Goal: Task Accomplishment & Management: Manage account settings

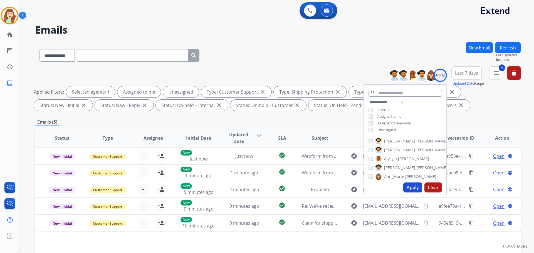
select select "**********"
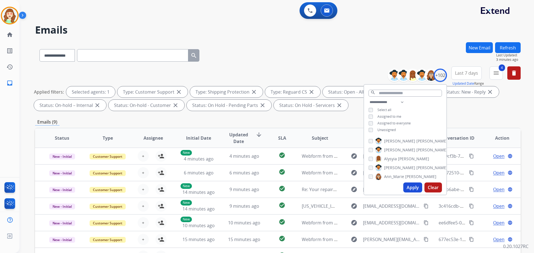
click at [312, 70] on div "**********" at bounding box center [277, 89] width 485 height 47
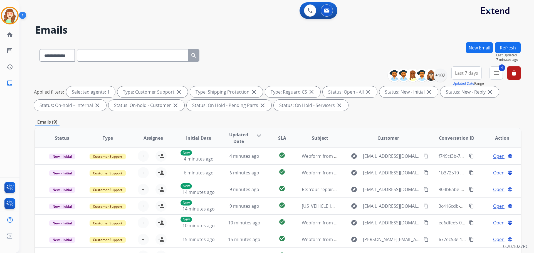
click at [435, 68] on div "**********" at bounding box center [419, 75] width 55 height 18
click at [439, 74] on div "+102" at bounding box center [439, 75] width 13 height 13
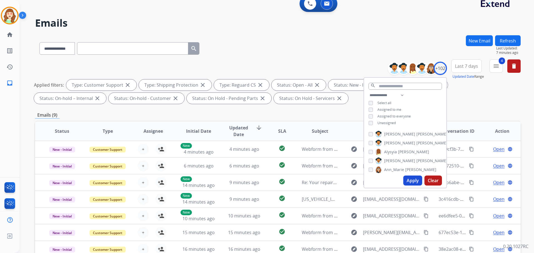
scroll to position [28, 0]
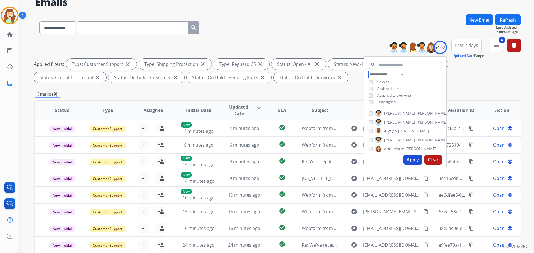
drag, startPoint x: 388, startPoint y: 73, endPoint x: 388, endPoint y: 76, distance: 3.3
click at [388, 73] on select "**********" at bounding box center [387, 74] width 38 height 7
select select "**********"
click at [368, 71] on select "**********" at bounding box center [387, 74] width 38 height 7
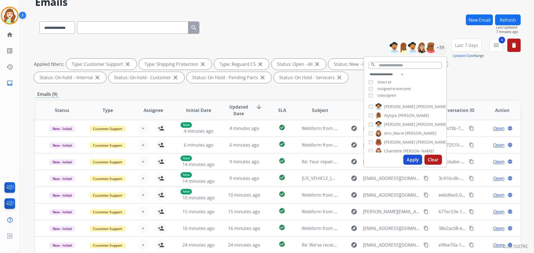
click at [370, 135] on div "[PERSON_NAME]" at bounding box center [402, 133] width 68 height 7
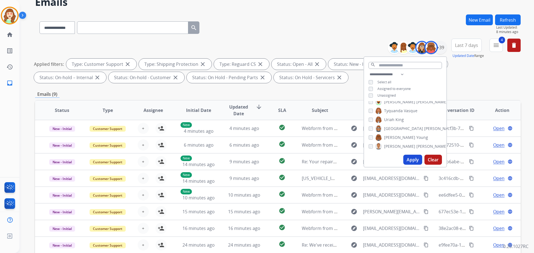
scroll to position [299, 0]
click at [414, 158] on button "Apply" at bounding box center [412, 160] width 19 height 10
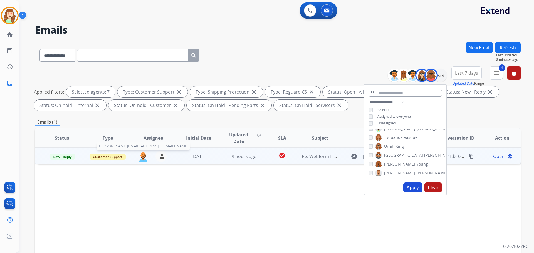
click at [144, 158] on img at bounding box center [143, 157] width 11 height 12
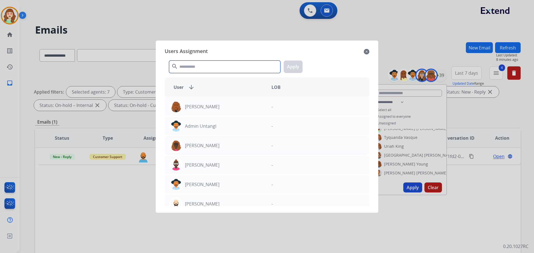
click at [223, 69] on input "text" at bounding box center [224, 67] width 111 height 13
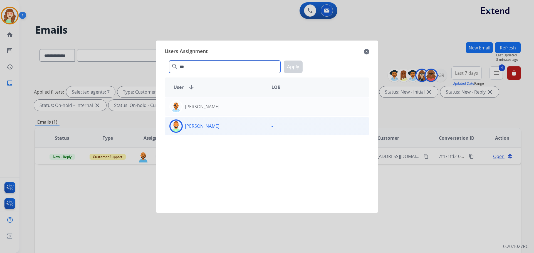
type input "***"
drag, startPoint x: 239, startPoint y: 128, endPoint x: 242, endPoint y: 127, distance: 3.1
click at [239, 128] on div "[PERSON_NAME]" at bounding box center [216, 126] width 102 height 13
click at [293, 70] on button "Apply" at bounding box center [293, 67] width 19 height 13
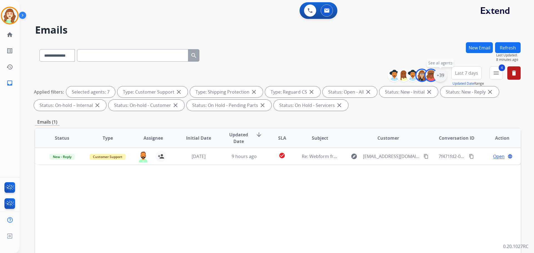
click at [438, 78] on div "+39" at bounding box center [439, 75] width 13 height 13
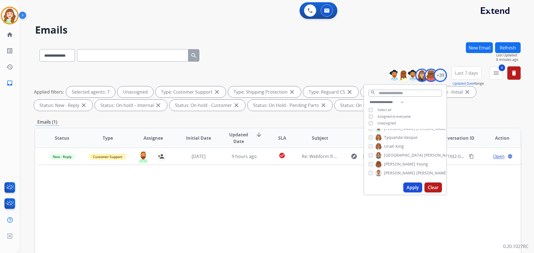
click at [417, 184] on button "Apply" at bounding box center [412, 188] width 19 height 10
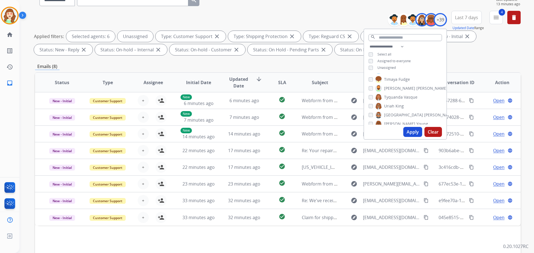
scroll to position [244, 0]
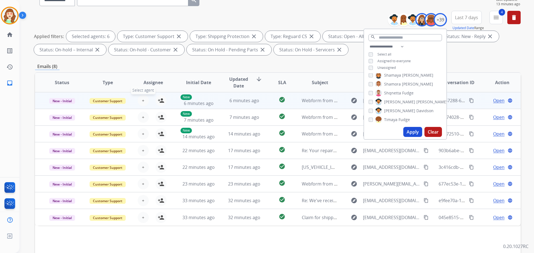
click at [143, 100] on button "+ Select agent" at bounding box center [143, 100] width 11 height 11
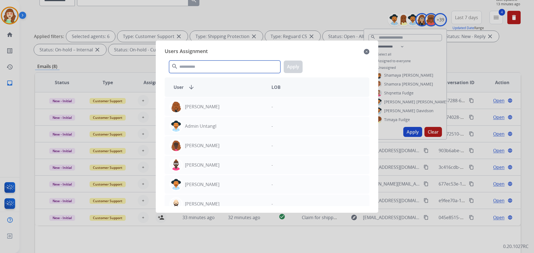
drag, startPoint x: 206, startPoint y: 67, endPoint x: 196, endPoint y: 70, distance: 10.5
click at [206, 67] on input "text" at bounding box center [224, 67] width 111 height 13
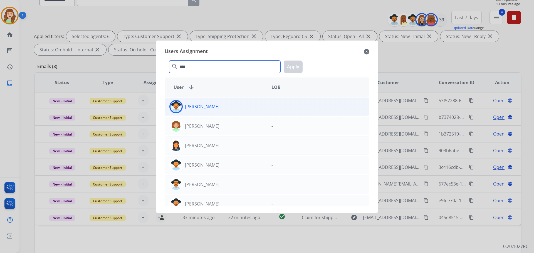
type input "****"
click at [219, 108] on div "[PERSON_NAME]" at bounding box center [216, 106] width 102 height 13
click at [292, 68] on button "Apply" at bounding box center [293, 67] width 19 height 13
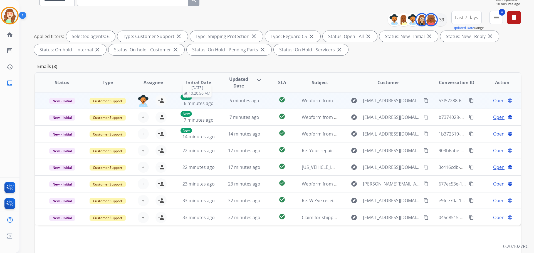
click at [184, 105] on div "New 6 minutes ago" at bounding box center [198, 101] width 36 height 12
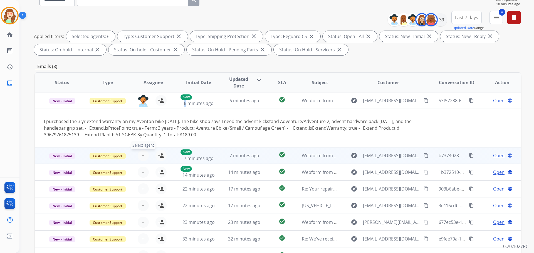
click at [144, 156] on button "+ Select agent" at bounding box center [143, 155] width 11 height 11
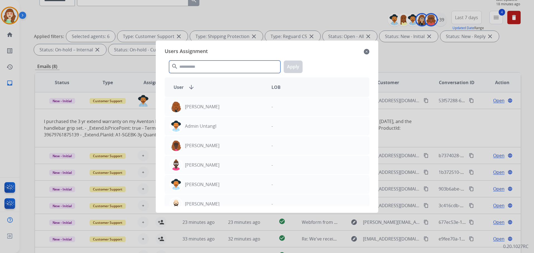
drag, startPoint x: 205, startPoint y: 67, endPoint x: 209, endPoint y: 68, distance: 3.4
click at [206, 67] on input "text" at bounding box center [224, 67] width 111 height 13
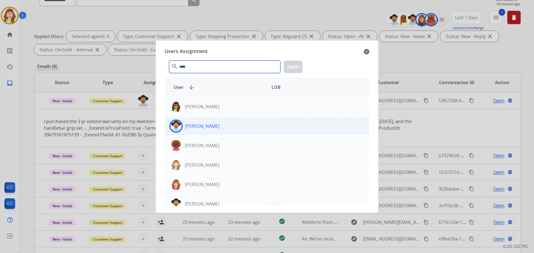
type input "****"
click at [238, 125] on div "[PERSON_NAME]" at bounding box center [216, 126] width 102 height 13
click at [295, 68] on button "Apply" at bounding box center [293, 67] width 19 height 13
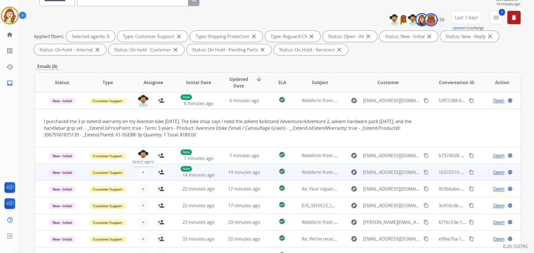
click at [142, 172] on span "+" at bounding box center [143, 172] width 3 height 7
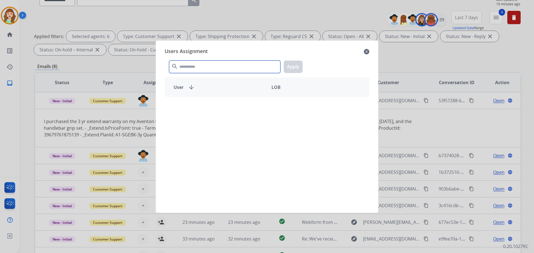
click at [233, 69] on input "text" at bounding box center [224, 67] width 111 height 13
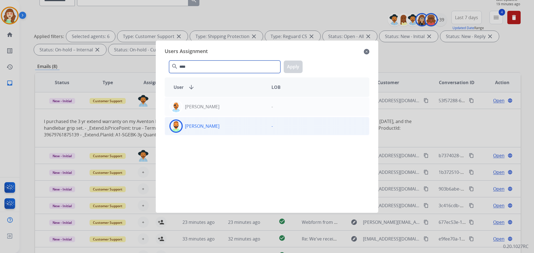
type input "****"
click at [246, 124] on div "[PERSON_NAME]" at bounding box center [216, 126] width 102 height 13
click at [295, 69] on button "Apply" at bounding box center [293, 67] width 19 height 13
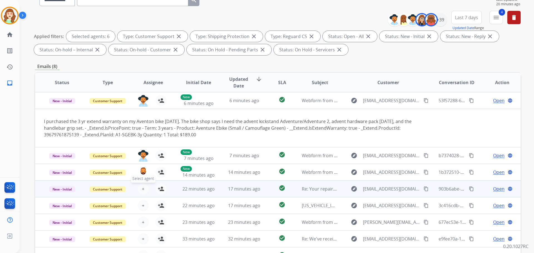
click at [144, 189] on button "+ Select agent" at bounding box center [143, 189] width 11 height 11
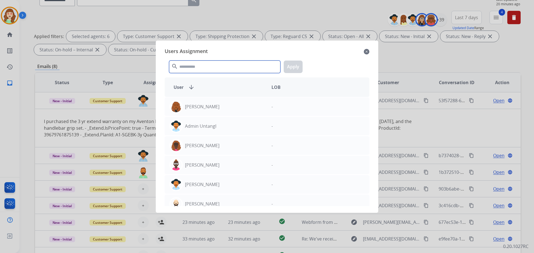
click at [206, 63] on input "text" at bounding box center [224, 67] width 111 height 13
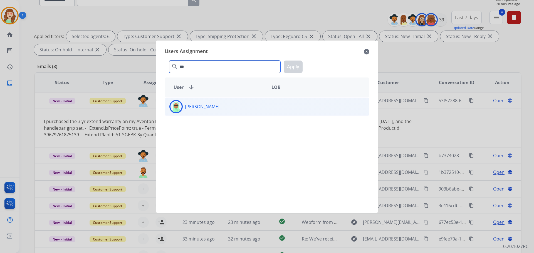
type input "***"
click at [225, 108] on div "[PERSON_NAME]" at bounding box center [216, 106] width 102 height 13
drag, startPoint x: 296, startPoint y: 66, endPoint x: 287, endPoint y: 73, distance: 11.6
click at [296, 66] on button "Apply" at bounding box center [293, 67] width 19 height 13
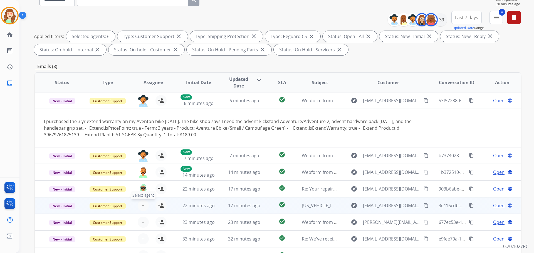
click at [142, 205] on span "+" at bounding box center [143, 205] width 3 height 7
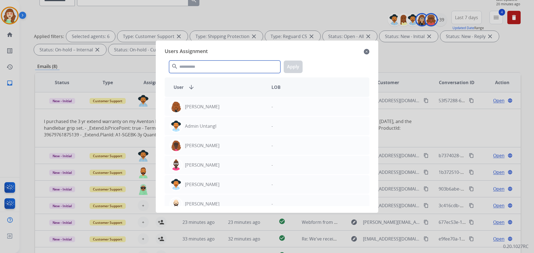
click at [202, 66] on input "text" at bounding box center [224, 67] width 111 height 13
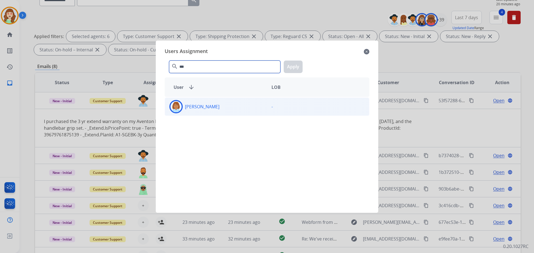
type input "***"
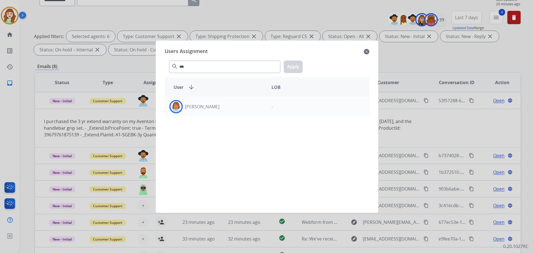
drag, startPoint x: 226, startPoint y: 106, endPoint x: 299, endPoint y: 80, distance: 77.1
click at [226, 106] on div "[PERSON_NAME]" at bounding box center [216, 106] width 102 height 13
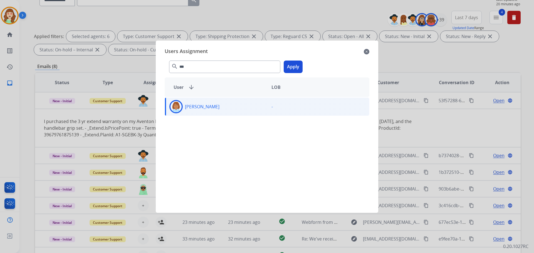
drag, startPoint x: 296, startPoint y: 68, endPoint x: 272, endPoint y: 90, distance: 31.5
click at [296, 68] on button "Apply" at bounding box center [293, 67] width 19 height 13
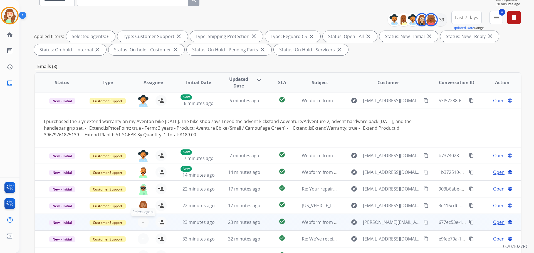
click at [142, 224] on span "+" at bounding box center [143, 222] width 3 height 7
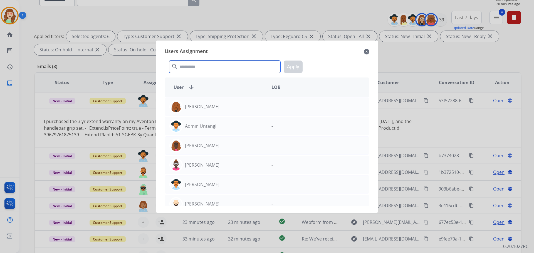
click at [239, 66] on input "text" at bounding box center [224, 67] width 111 height 13
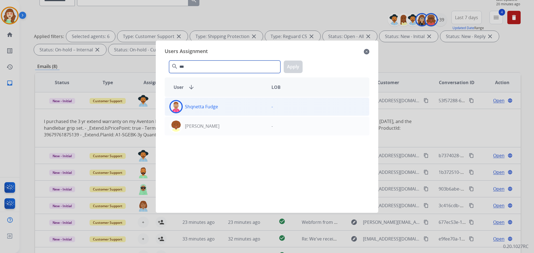
type input "***"
click at [225, 106] on div "Shqnetta Fudge" at bounding box center [216, 106] width 102 height 13
click at [294, 64] on button "Apply" at bounding box center [293, 67] width 19 height 13
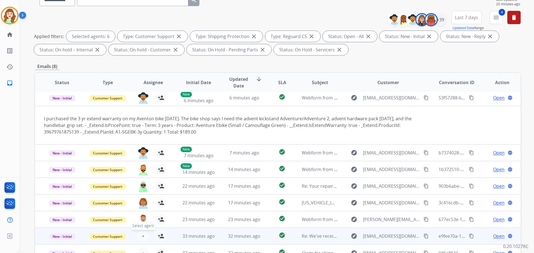
scroll to position [6, 0]
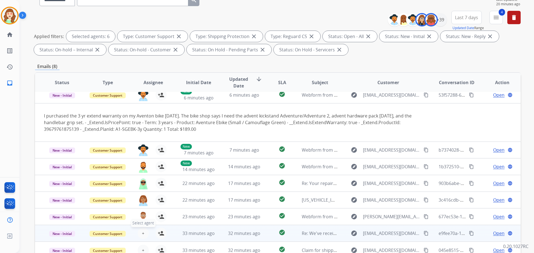
click at [142, 232] on span "+" at bounding box center [143, 233] width 3 height 7
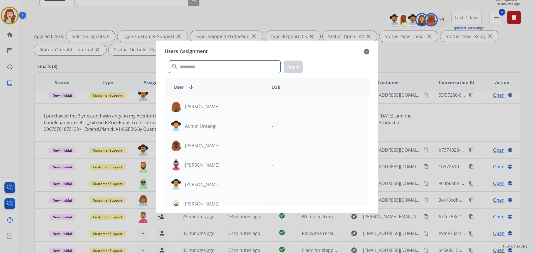
click at [237, 66] on input "text" at bounding box center [224, 67] width 111 height 13
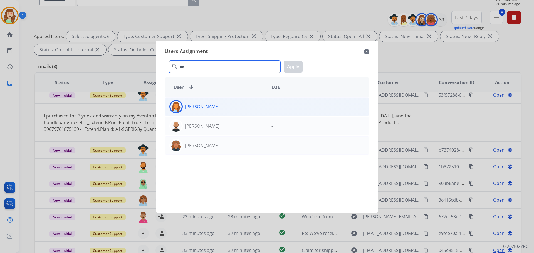
type input "***"
click at [256, 107] on div "[PERSON_NAME]" at bounding box center [216, 106] width 102 height 13
click at [291, 68] on button "Apply" at bounding box center [293, 67] width 19 height 13
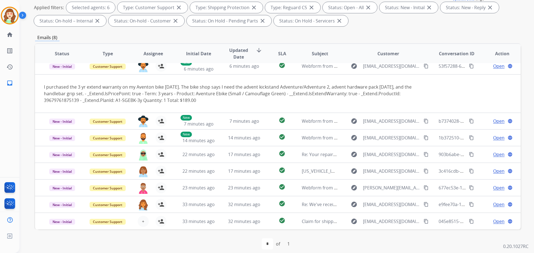
scroll to position [90, 0]
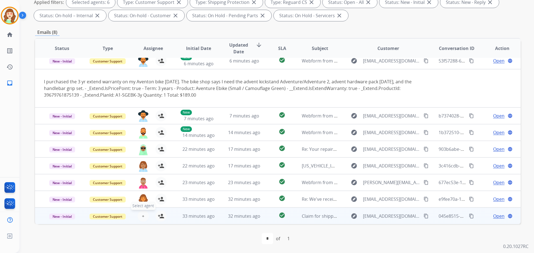
click at [142, 216] on span "+" at bounding box center [143, 216] width 3 height 7
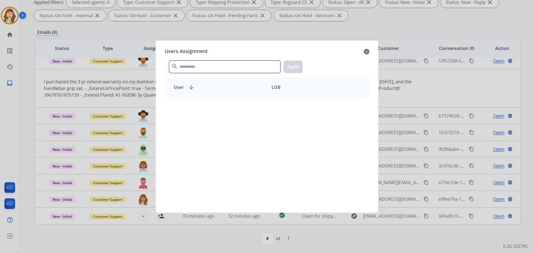
click at [235, 68] on input "text" at bounding box center [224, 67] width 111 height 13
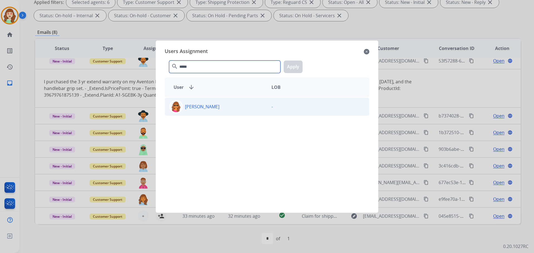
type input "*****"
click at [216, 109] on p "[PERSON_NAME]" at bounding box center [202, 106] width 34 height 7
click at [294, 69] on button "Apply" at bounding box center [293, 67] width 19 height 13
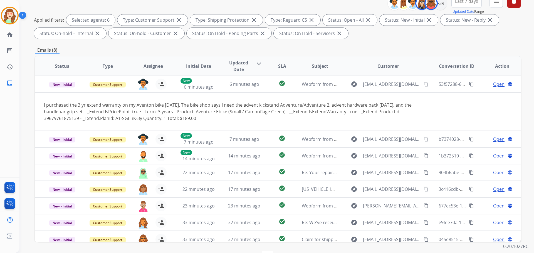
scroll to position [0, 0]
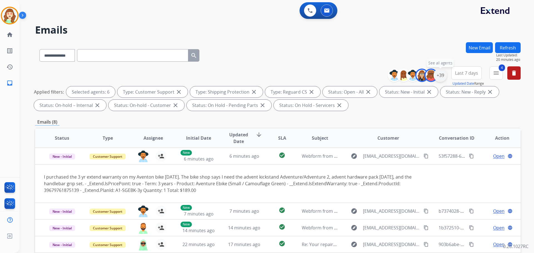
click at [440, 76] on div "+39" at bounding box center [439, 75] width 13 height 13
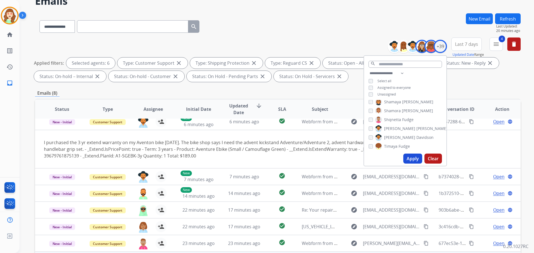
scroll to position [90, 0]
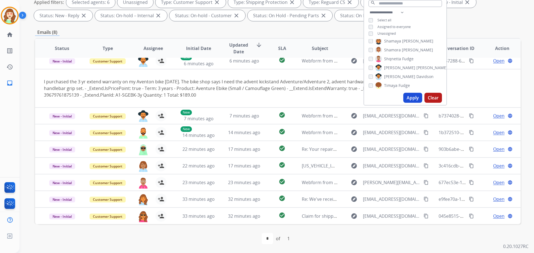
click at [413, 97] on button "Apply" at bounding box center [412, 98] width 19 height 10
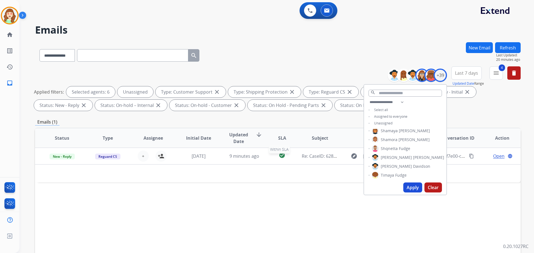
scroll to position [0, 0]
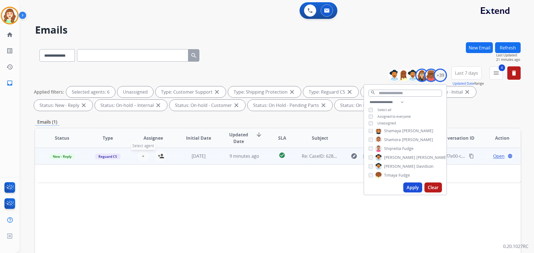
click at [142, 157] on span "+" at bounding box center [143, 156] width 3 height 7
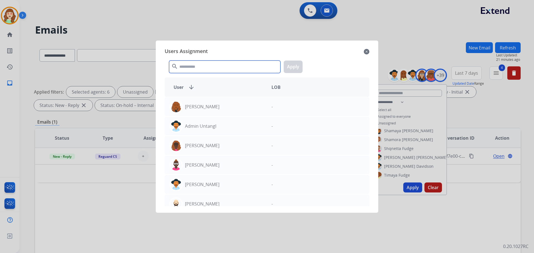
click at [200, 70] on input "text" at bounding box center [224, 67] width 111 height 13
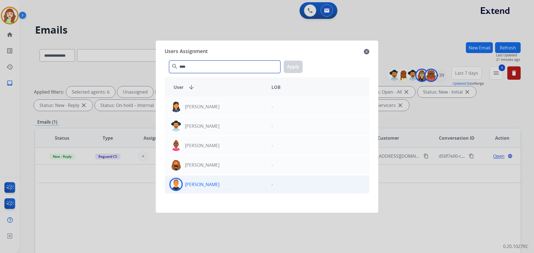
type input "****"
click at [210, 188] on div "[PERSON_NAME]" at bounding box center [216, 184] width 102 height 13
click at [290, 64] on button "Apply" at bounding box center [293, 67] width 19 height 13
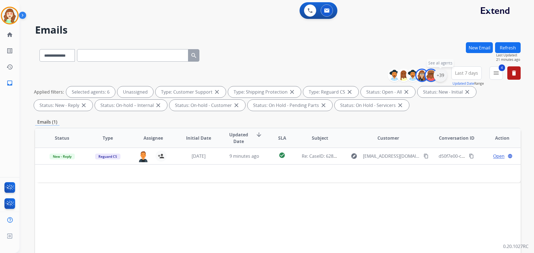
click at [439, 78] on div "+39" at bounding box center [439, 75] width 13 height 13
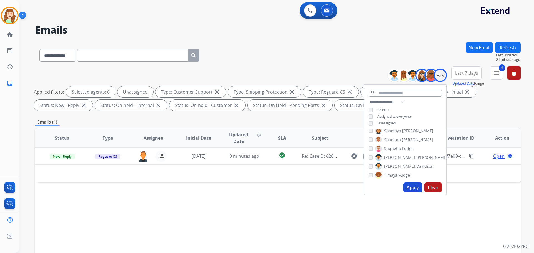
click at [405, 187] on button "Apply" at bounding box center [412, 188] width 19 height 10
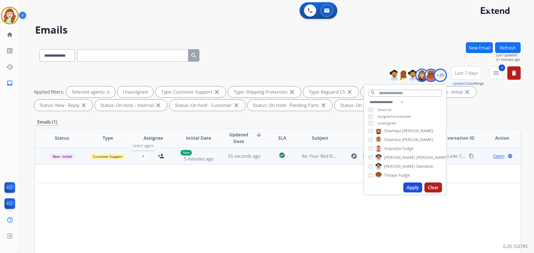
click at [142, 156] on span "+" at bounding box center [143, 156] width 3 height 7
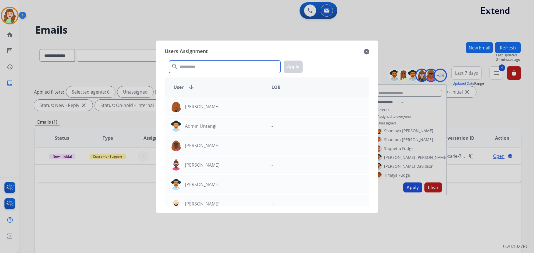
click at [207, 67] on input "text" at bounding box center [224, 67] width 111 height 13
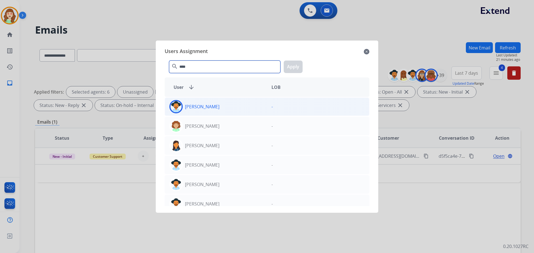
type input "****"
drag, startPoint x: 234, startPoint y: 108, endPoint x: 263, endPoint y: 90, distance: 33.8
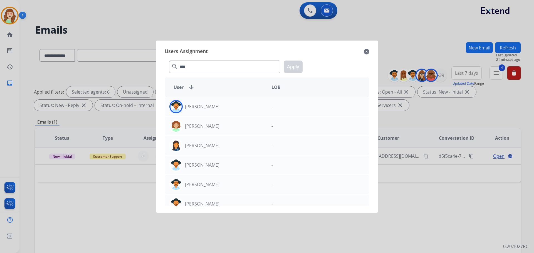
click at [235, 108] on div "[PERSON_NAME]" at bounding box center [216, 106] width 102 height 13
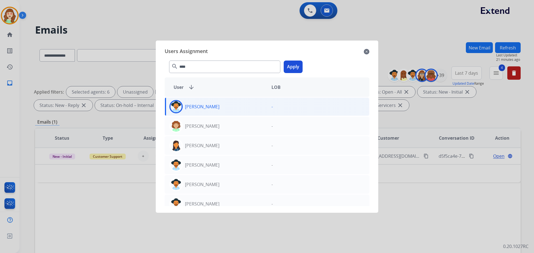
click at [289, 68] on button "Apply" at bounding box center [293, 67] width 19 height 13
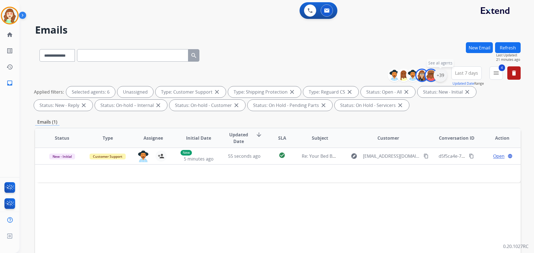
click at [442, 74] on div "+39" at bounding box center [439, 75] width 13 height 13
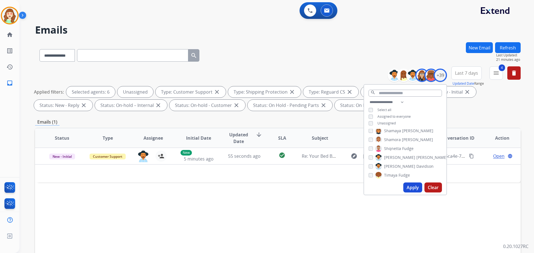
click at [408, 187] on button "Apply" at bounding box center [412, 188] width 19 height 10
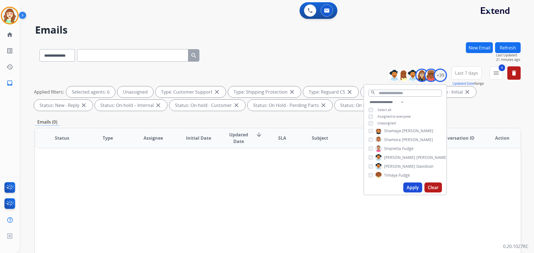
click at [408, 187] on button "Apply" at bounding box center [412, 188] width 19 height 10
